Goal: Information Seeking & Learning: Learn about a topic

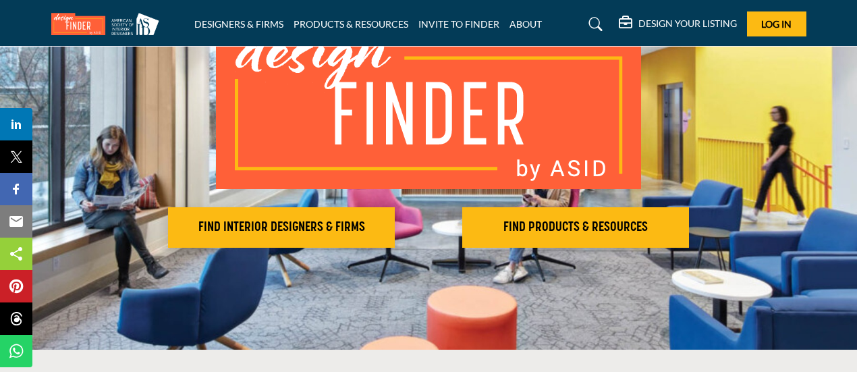
scroll to position [154, 0]
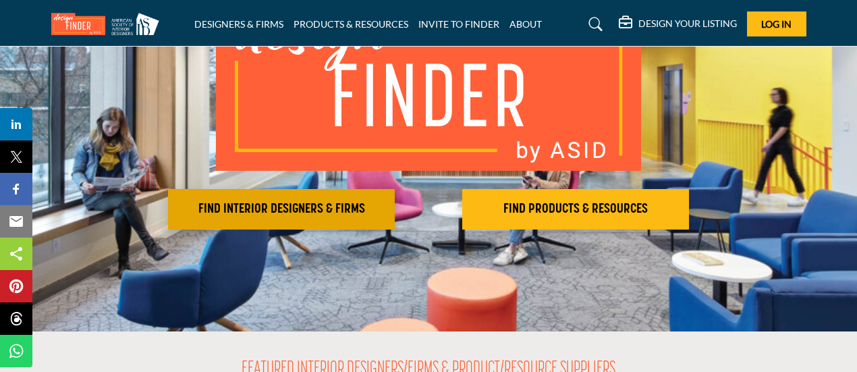
click at [293, 202] on h2 "FIND INTERIOR DESIGNERS & FIRMS" at bounding box center [281, 209] width 219 height 16
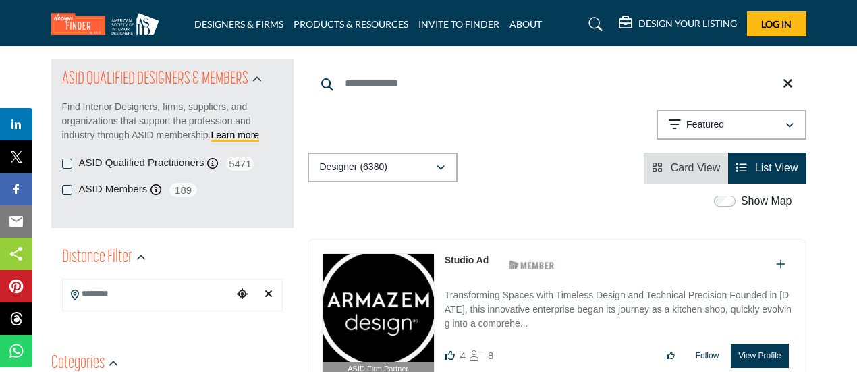
scroll to position [130, 0]
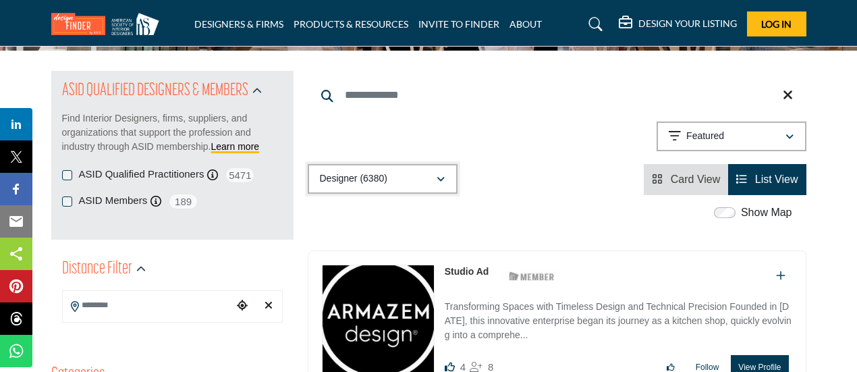
click at [444, 180] on icon "button" at bounding box center [441, 179] width 8 height 9
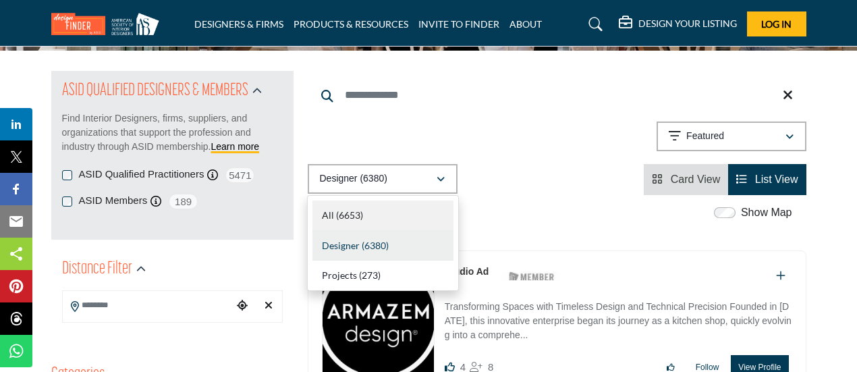
click at [330, 217] on span "All" at bounding box center [328, 214] width 12 height 11
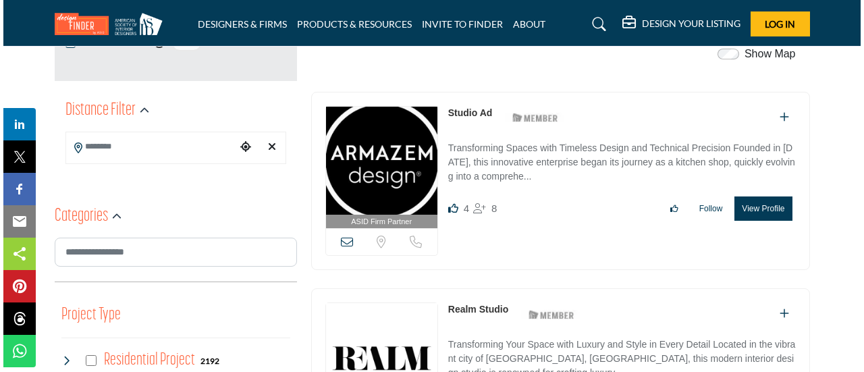
scroll to position [276, 0]
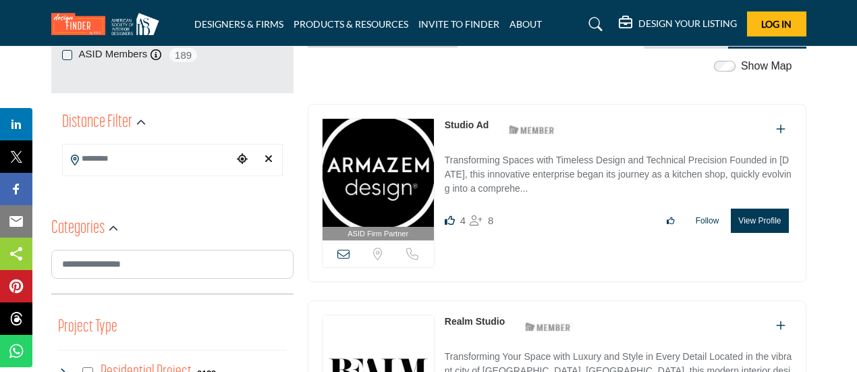
click at [751, 215] on button "View Profile" at bounding box center [759, 221] width 57 height 24
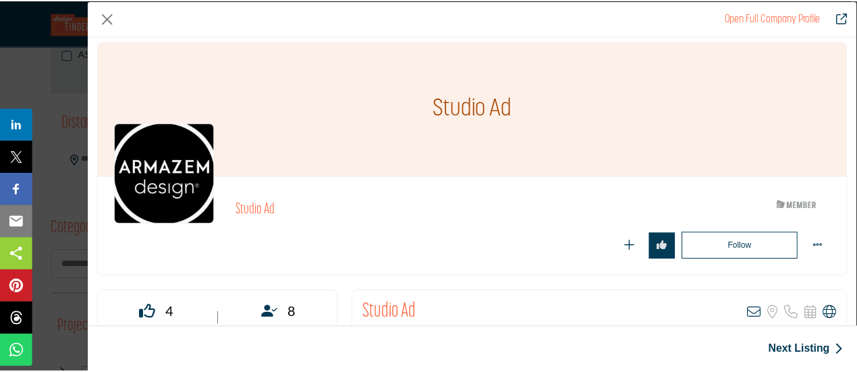
scroll to position [0, 0]
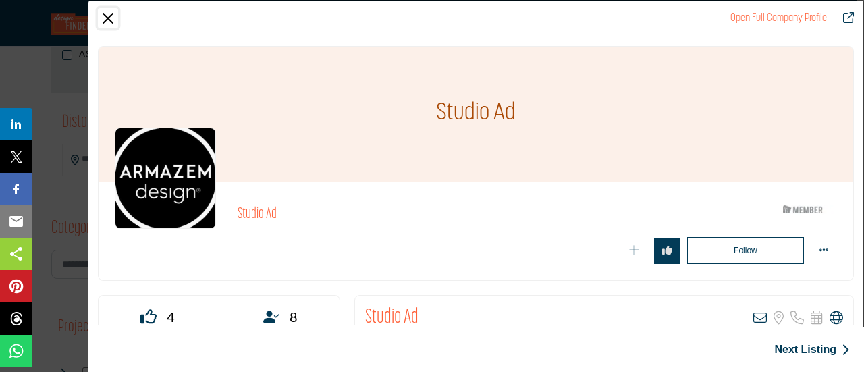
click at [104, 20] on button "Close" at bounding box center [108, 18] width 20 height 20
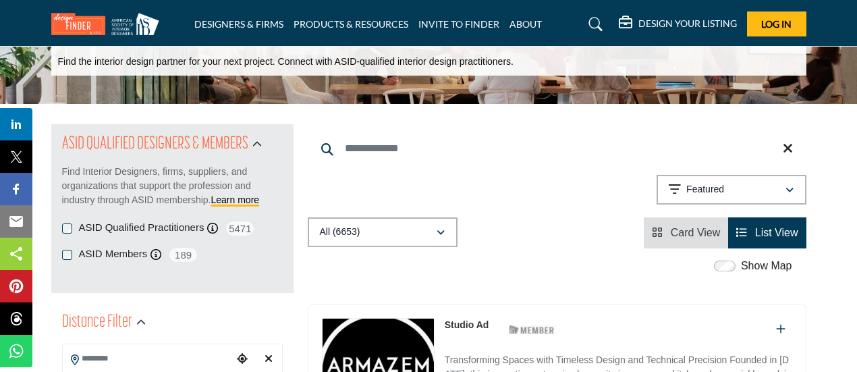
scroll to position [65, 0]
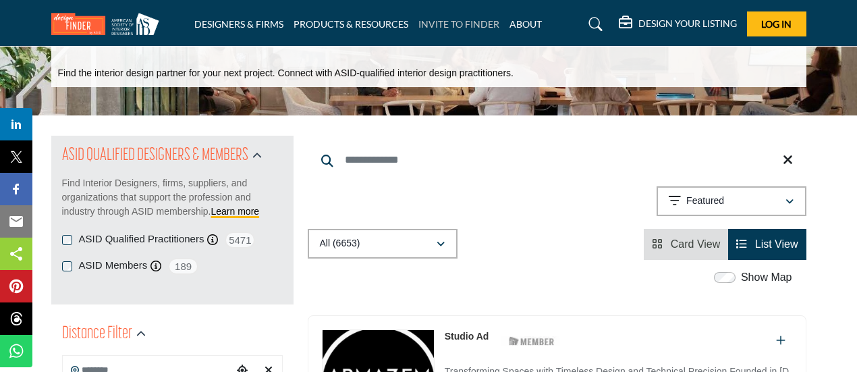
click at [473, 24] on link "INVITE TO FINDER" at bounding box center [459, 23] width 81 height 11
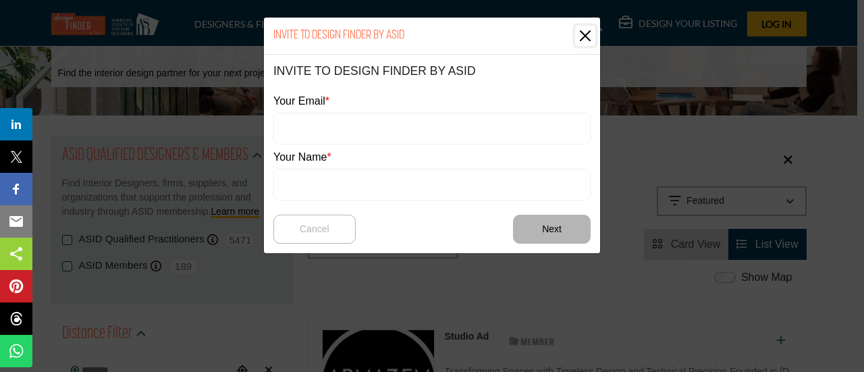
click at [587, 36] on button "Close" at bounding box center [585, 36] width 20 height 20
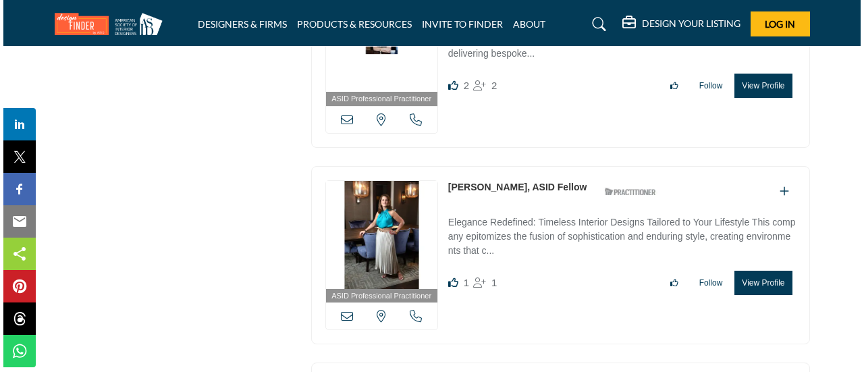
scroll to position [3374, 0]
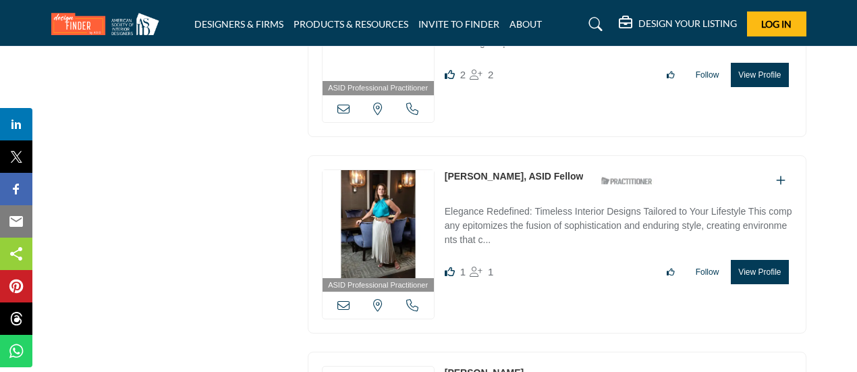
click at [752, 260] on button "View Profile" at bounding box center [759, 272] width 57 height 24
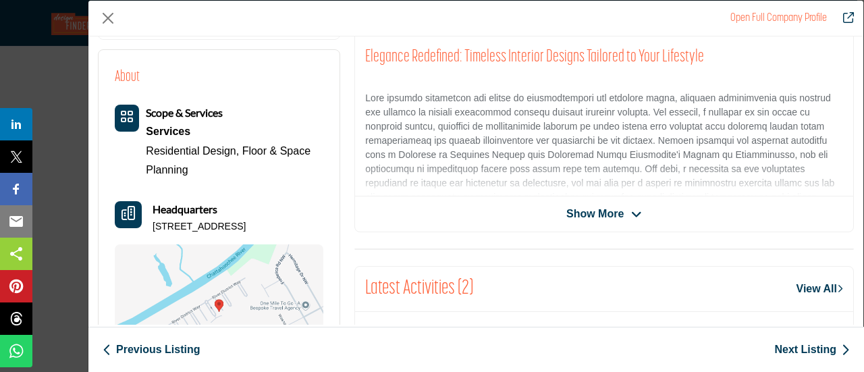
scroll to position [338, 0]
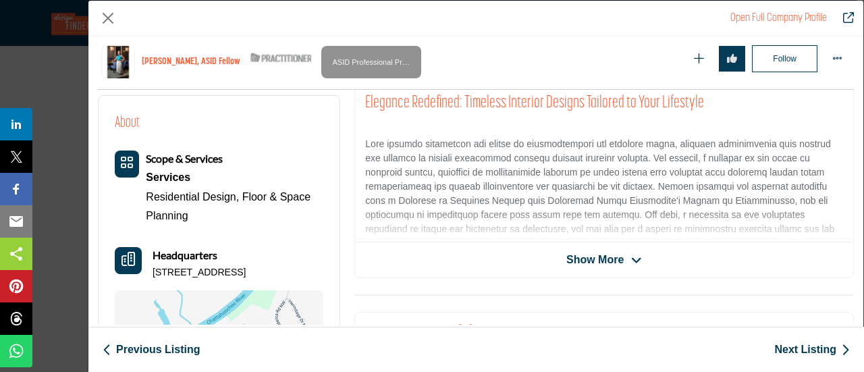
click at [635, 255] on icon "Company Data Modal" at bounding box center [636, 261] width 11 height 12
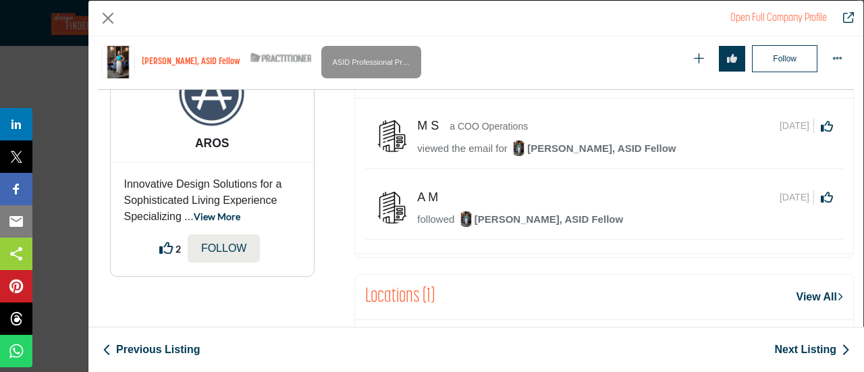
scroll to position [864, 0]
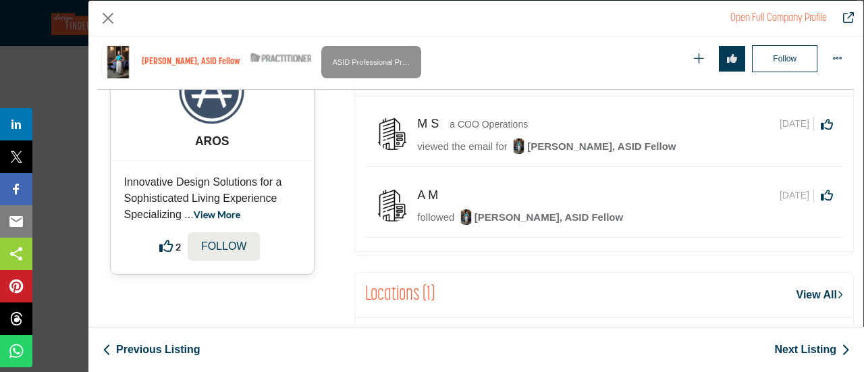
click at [218, 220] on link "View More" at bounding box center [217, 214] width 47 height 11
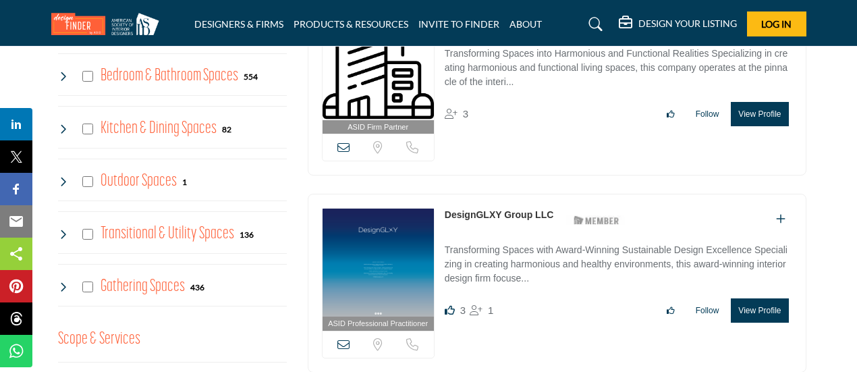
scroll to position [783, 0]
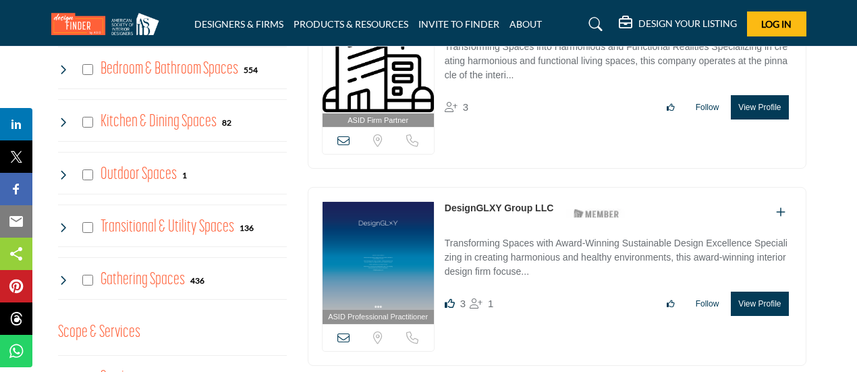
click at [106, 170] on h4 "Outdoor Spaces" at bounding box center [139, 175] width 76 height 24
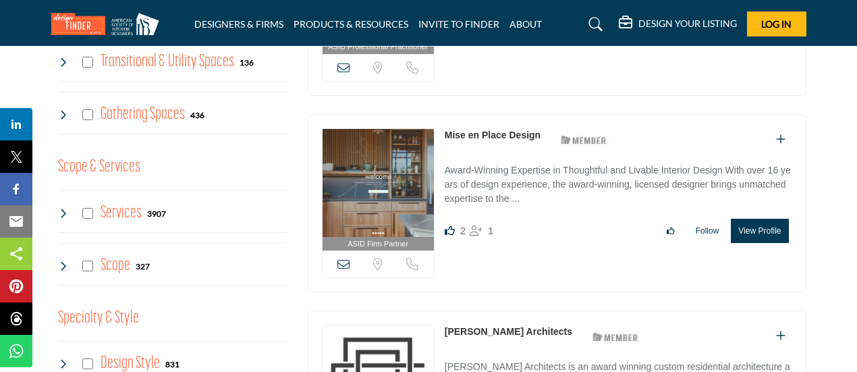
scroll to position [1071, 0]
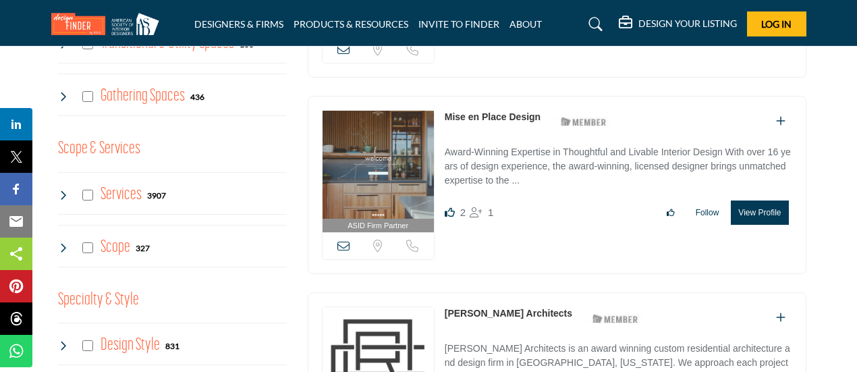
click at [123, 90] on h4 "Gathering Spaces" at bounding box center [143, 96] width 84 height 24
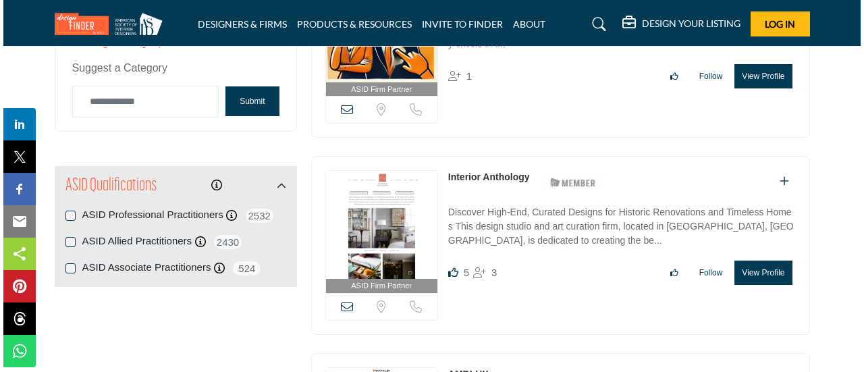
scroll to position [1613, 0]
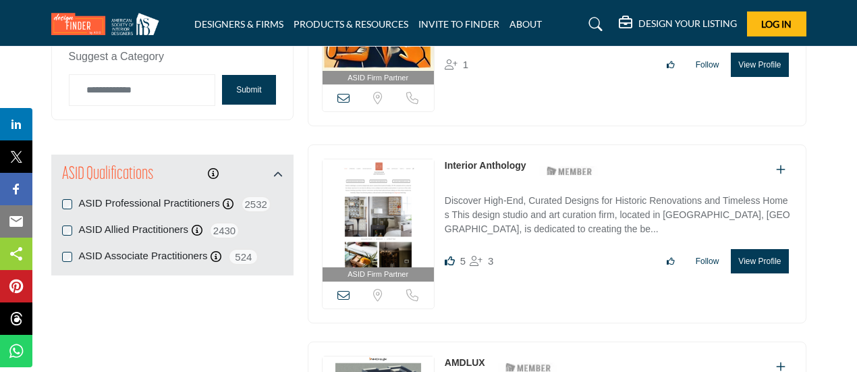
click at [740, 249] on button "View Profile" at bounding box center [759, 261] width 57 height 24
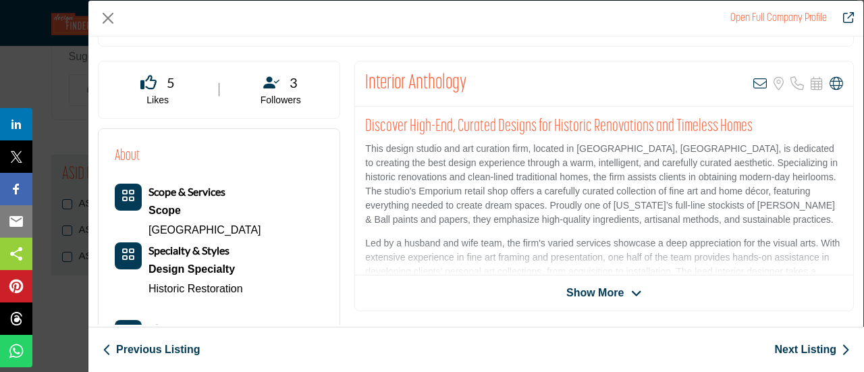
scroll to position [238, 0]
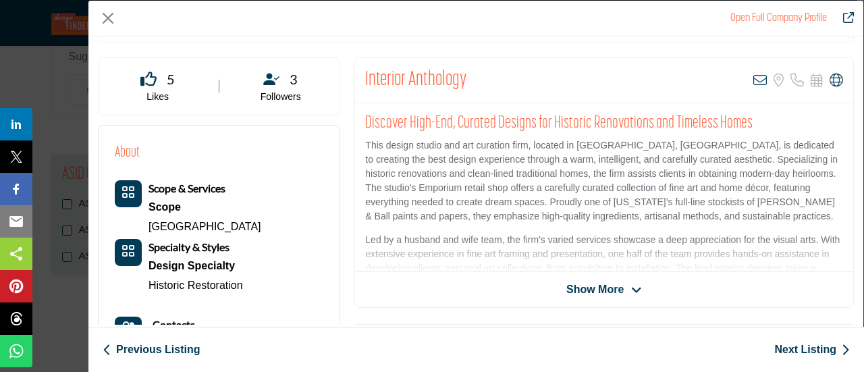
click at [631, 291] on icon "Company Data Modal" at bounding box center [636, 290] width 11 height 12
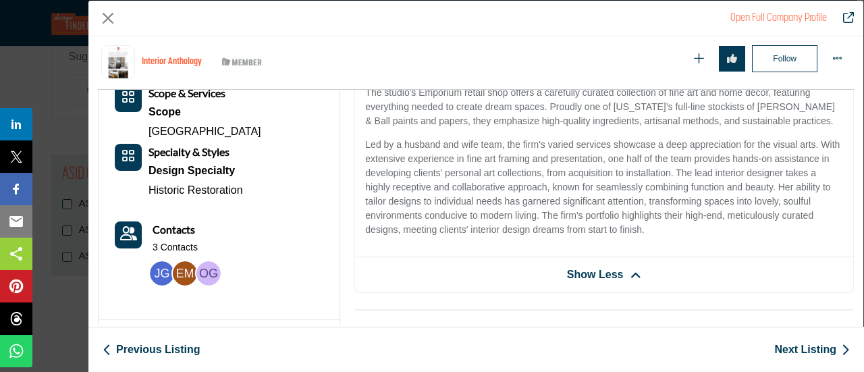
scroll to position [398, 0]
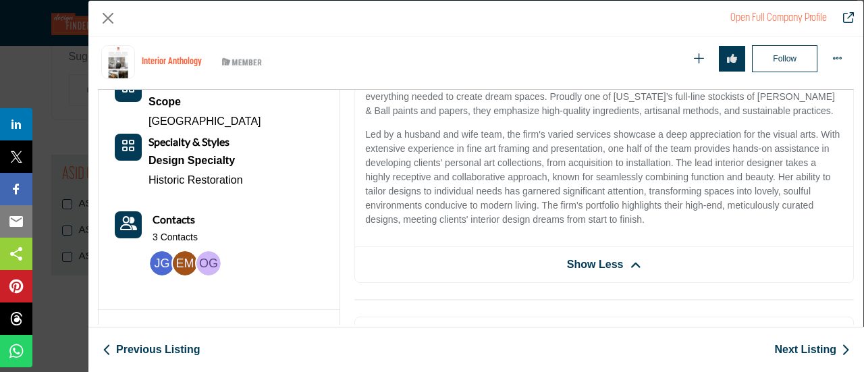
click at [631, 261] on icon "Company Data Modal" at bounding box center [636, 265] width 11 height 12
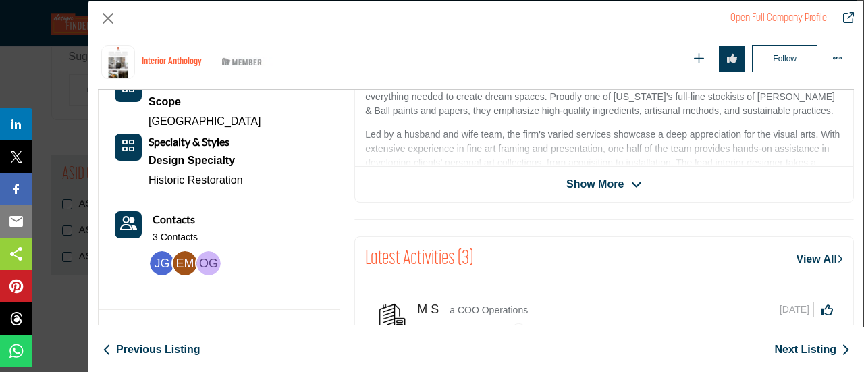
drag, startPoint x: 855, startPoint y: 172, endPoint x: 855, endPoint y: 184, distance: 12.2
click at [855, 184] on div "Interior Anthology ASID Member who supports and impacts the Interior Design ind…" at bounding box center [475, 180] width 775 height 288
click at [633, 185] on icon "Company Data Modal" at bounding box center [636, 185] width 11 height 12
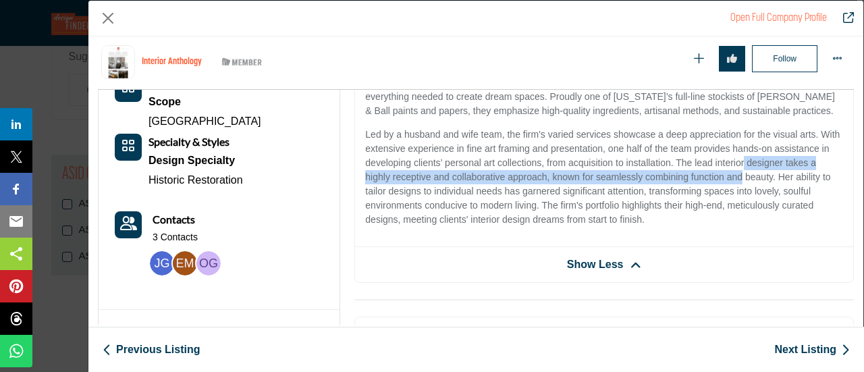
drag, startPoint x: 856, startPoint y: 172, endPoint x: 857, endPoint y: 160, distance: 12.2
click at [857, 160] on div "Interior Anthology ASID Member who supports and impacts the Interior Design ind…" at bounding box center [475, 180] width 775 height 288
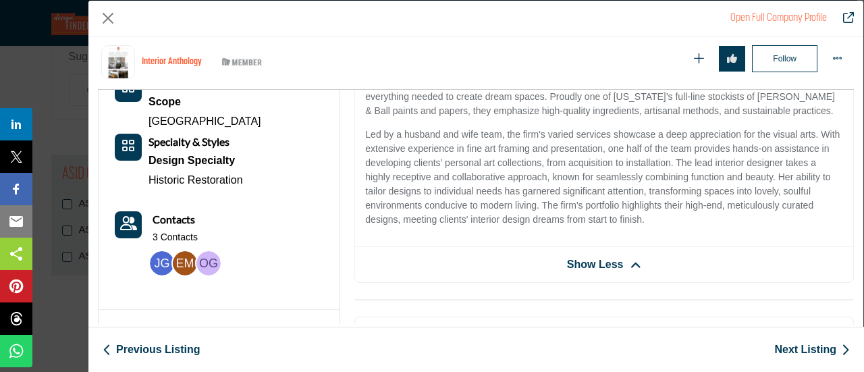
click at [841, 198] on div "Discover High-End, Curated Designs for Historic Renovations and Timeless Homes …" at bounding box center [604, 122] width 498 height 249
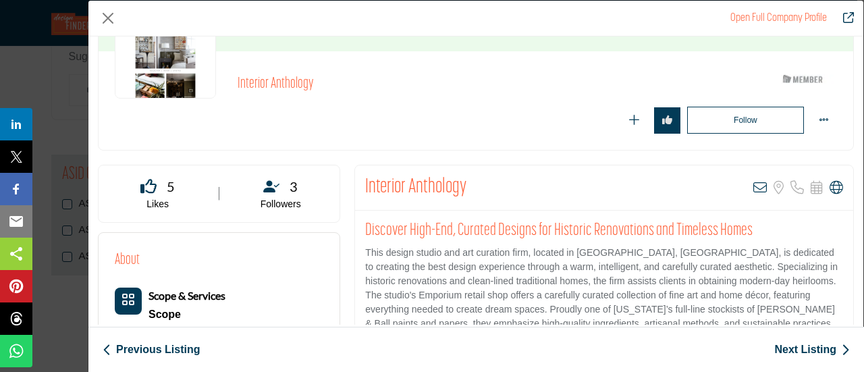
scroll to position [155, 0]
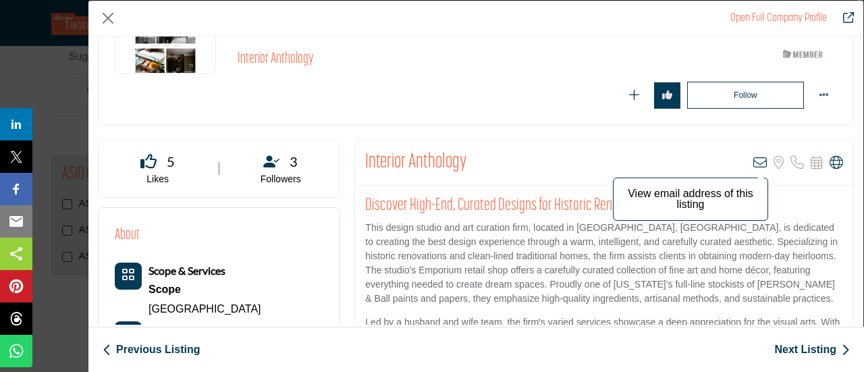
click at [733, 188] on p "View email address of this listing" at bounding box center [690, 199] width 140 height 22
click at [753, 159] on icon "Company Data Modal" at bounding box center [760, 163] width 14 height 14
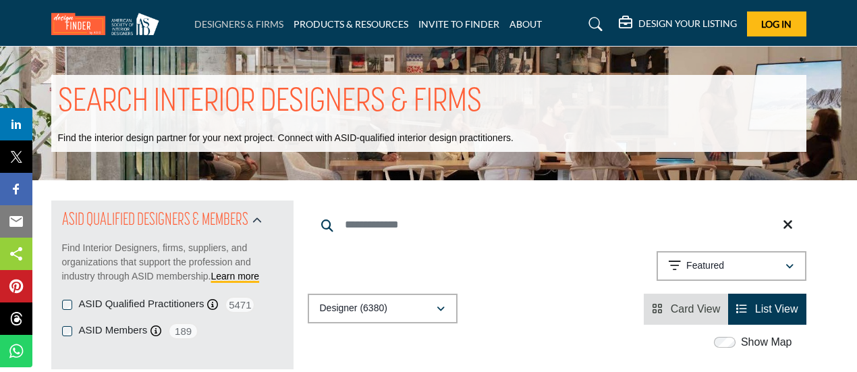
click at [254, 20] on link "DESIGNERS & FIRMS" at bounding box center [238, 23] width 89 height 11
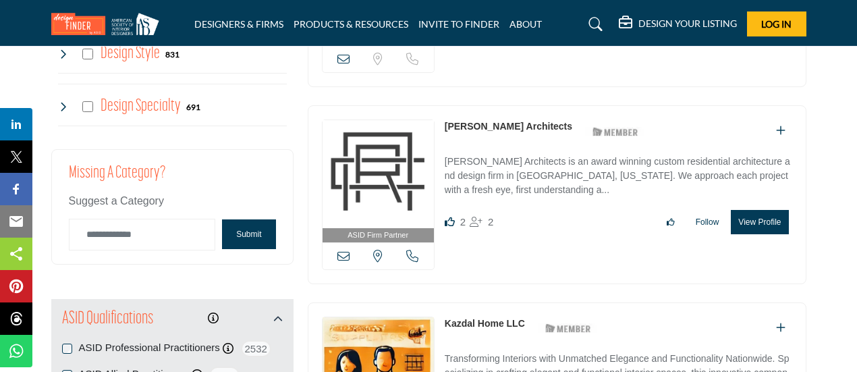
scroll to position [629, 0]
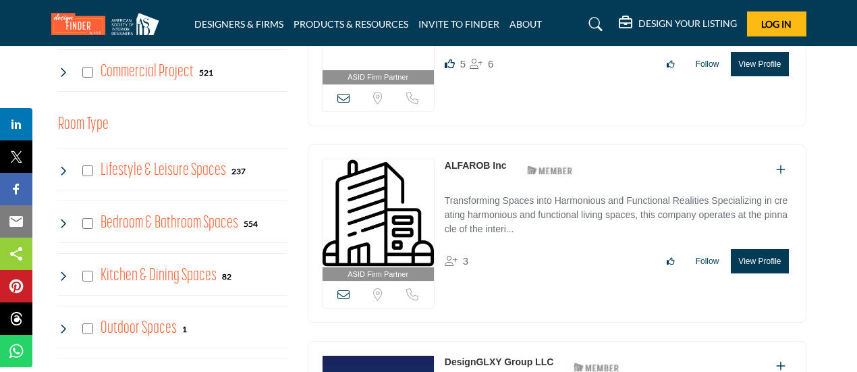
drag, startPoint x: 857, startPoint y: 32, endPoint x: 859, endPoint y: 17, distance: 14.9
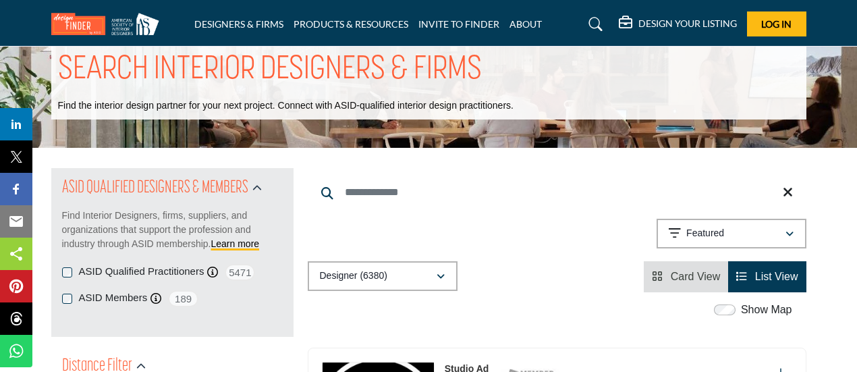
scroll to position [0, 0]
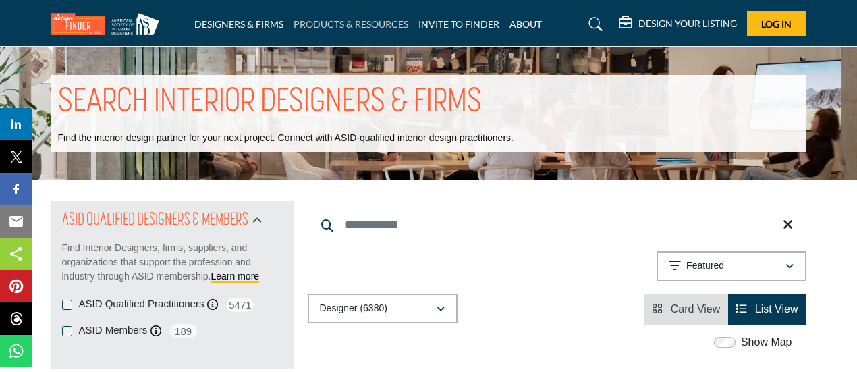
click at [334, 24] on link "PRODUCTS & RESOURCES" at bounding box center [351, 23] width 115 height 11
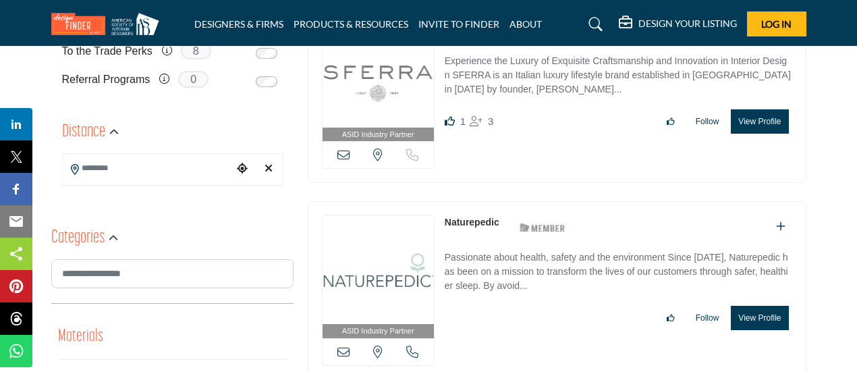
scroll to position [381, 0]
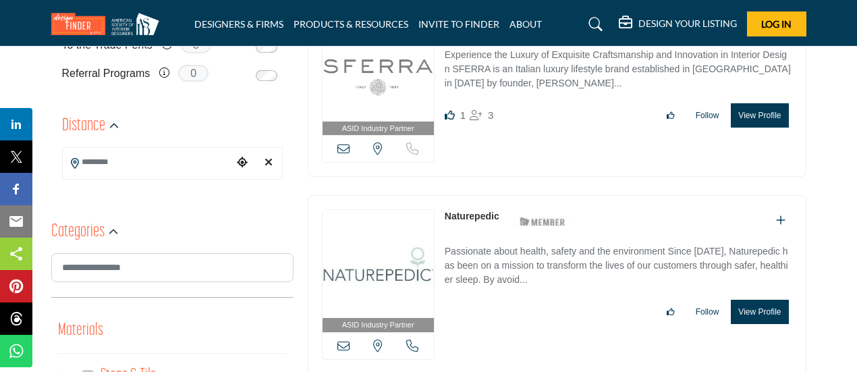
click at [672, 18] on h5 "DESIGN YOUR LISTING" at bounding box center [688, 24] width 99 height 12
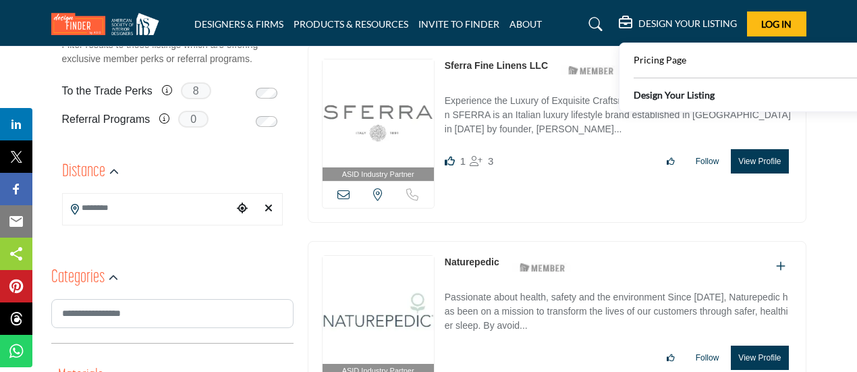
scroll to position [0, 0]
